Goal: Use online tool/utility: Utilize a website feature to perform a specific function

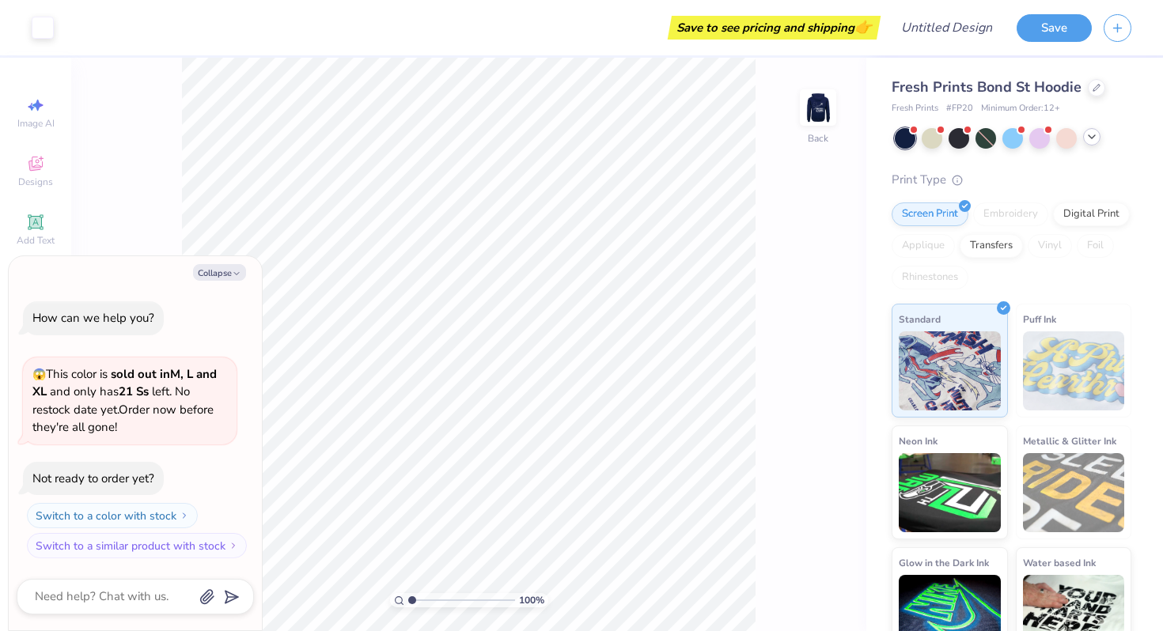
click at [1088, 139] on icon at bounding box center [1091, 137] width 13 height 13
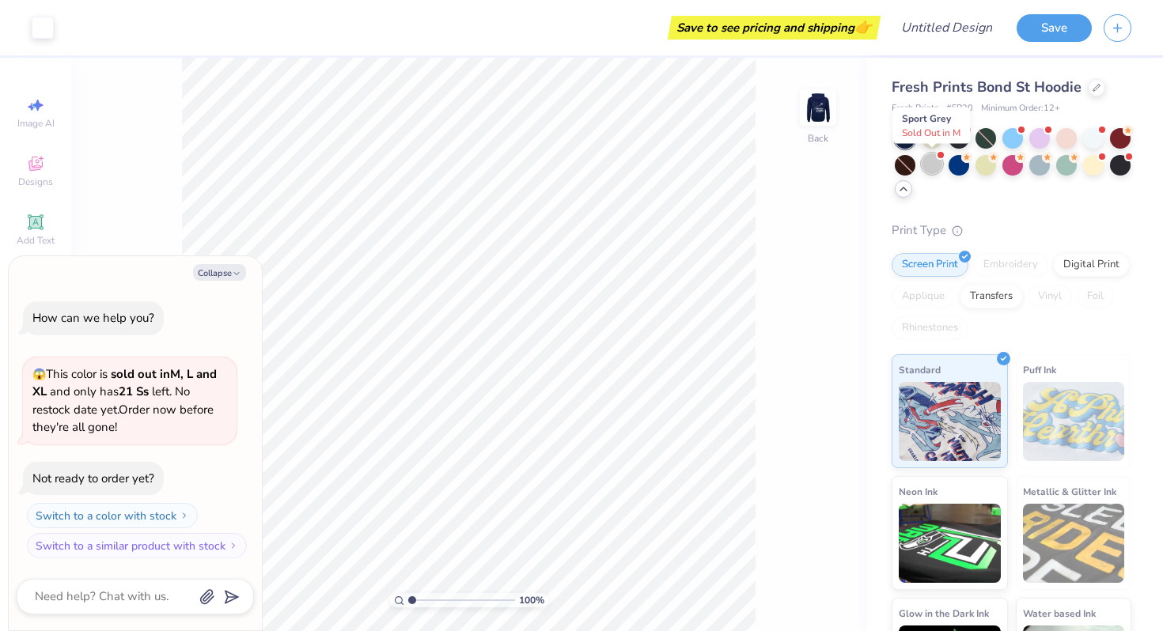
click at [929, 169] on div at bounding box center [931, 163] width 21 height 21
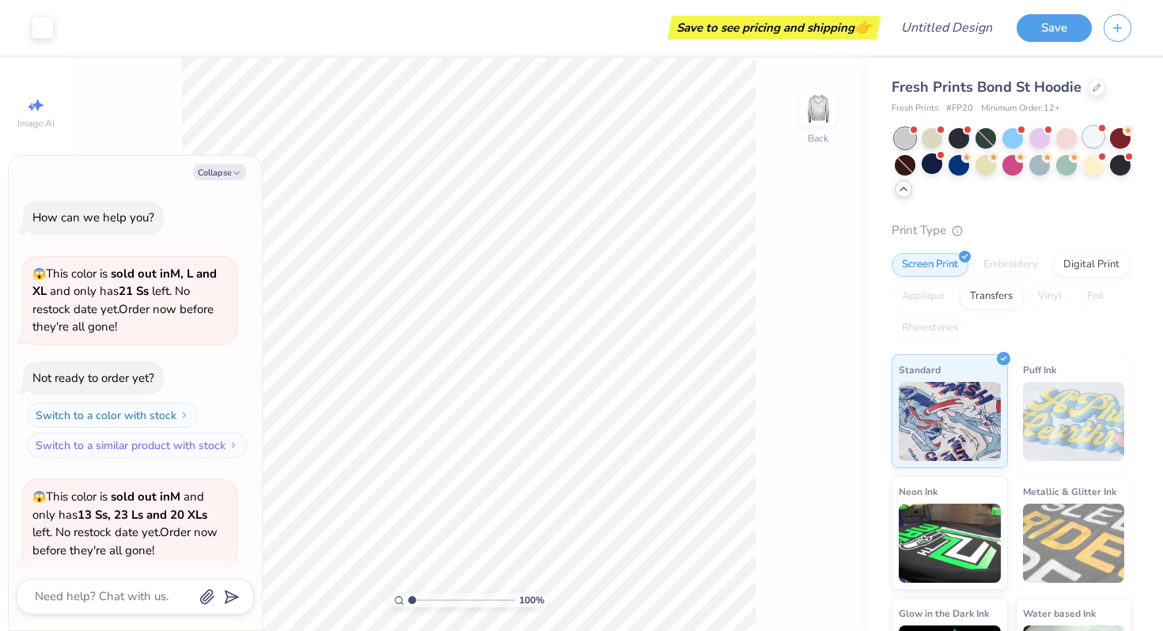
scroll to position [123, 0]
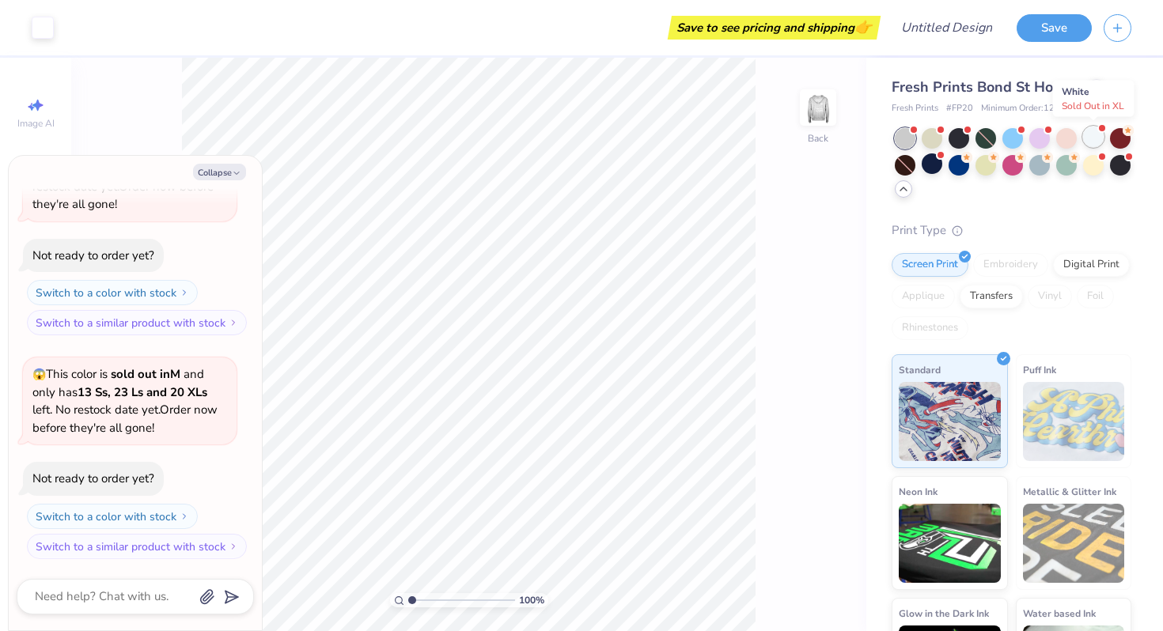
click at [1089, 136] on div at bounding box center [1093, 137] width 21 height 21
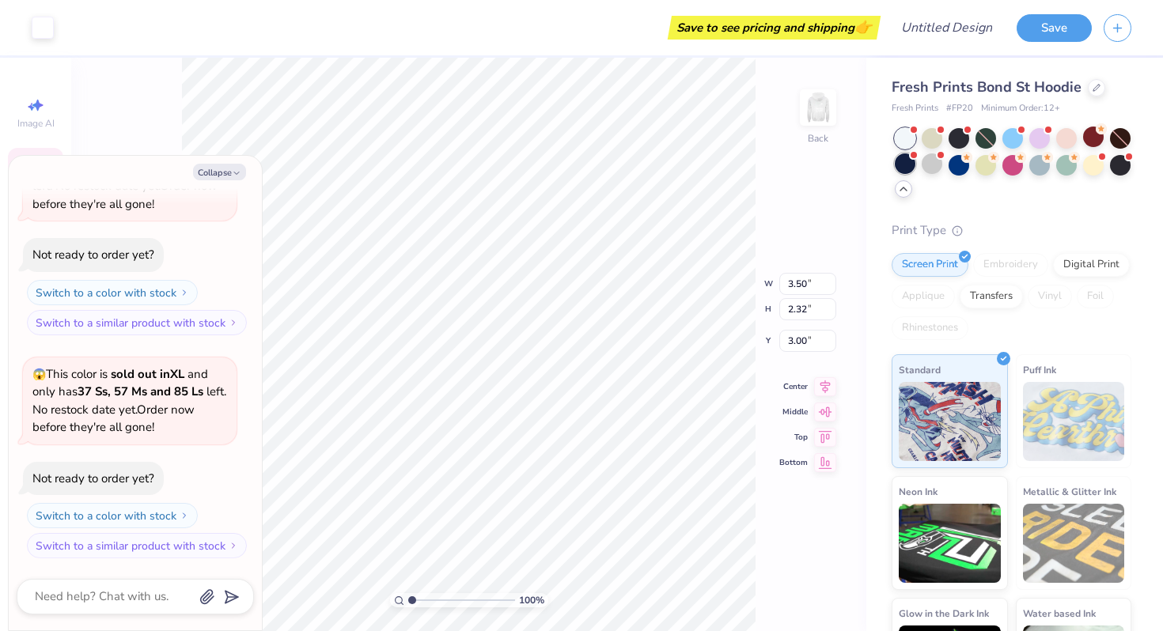
click at [906, 169] on div at bounding box center [905, 163] width 21 height 21
click at [903, 164] on div at bounding box center [905, 165] width 21 height 21
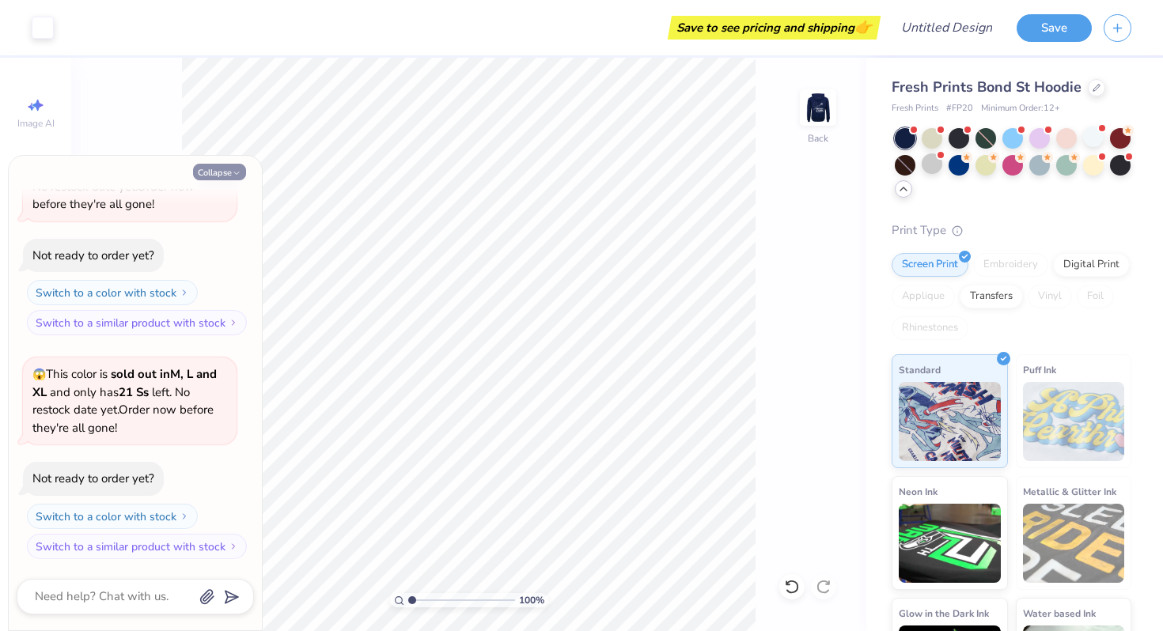
click at [226, 172] on button "Collapse" at bounding box center [219, 172] width 53 height 17
type textarea "x"
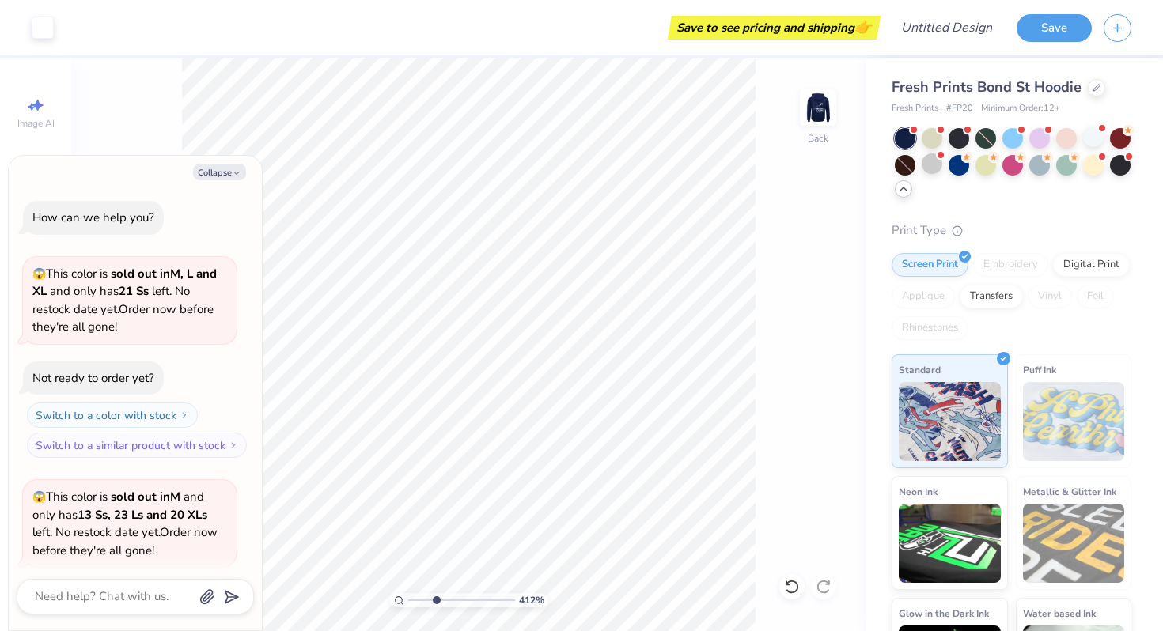
type input "4.12"
type textarea "x"
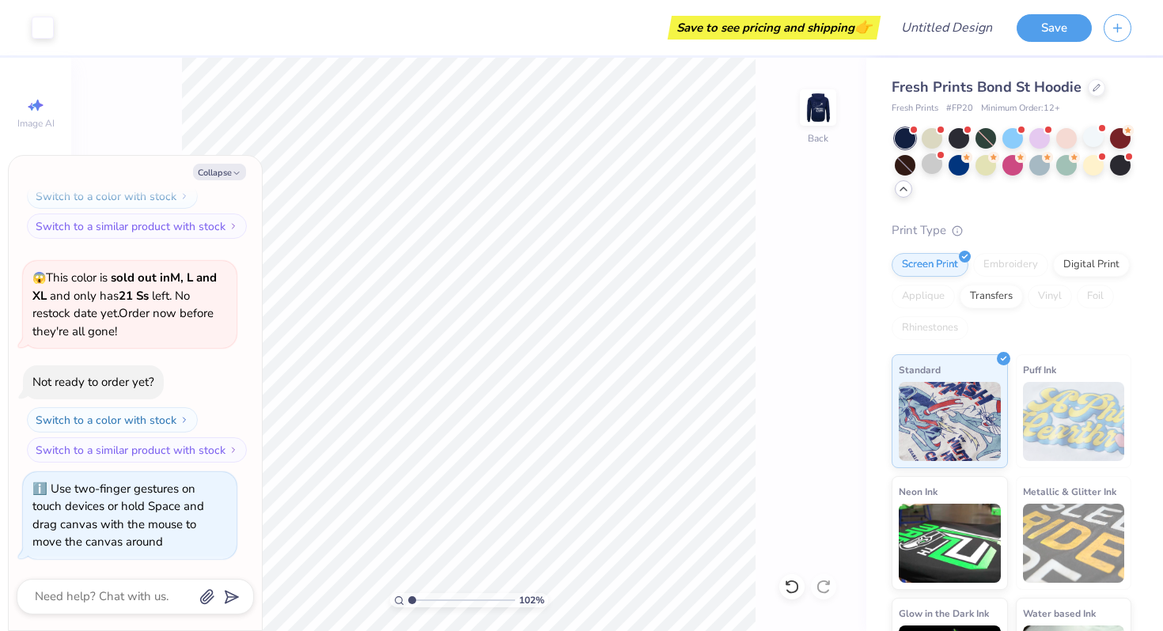
type input "1"
click at [410, 602] on input "range" at bounding box center [461, 600] width 107 height 14
click at [815, 120] on img at bounding box center [817, 107] width 63 height 63
click at [240, 175] on icon "button" at bounding box center [236, 172] width 9 height 9
type textarea "x"
